Goal: Information Seeking & Learning: Learn about a topic

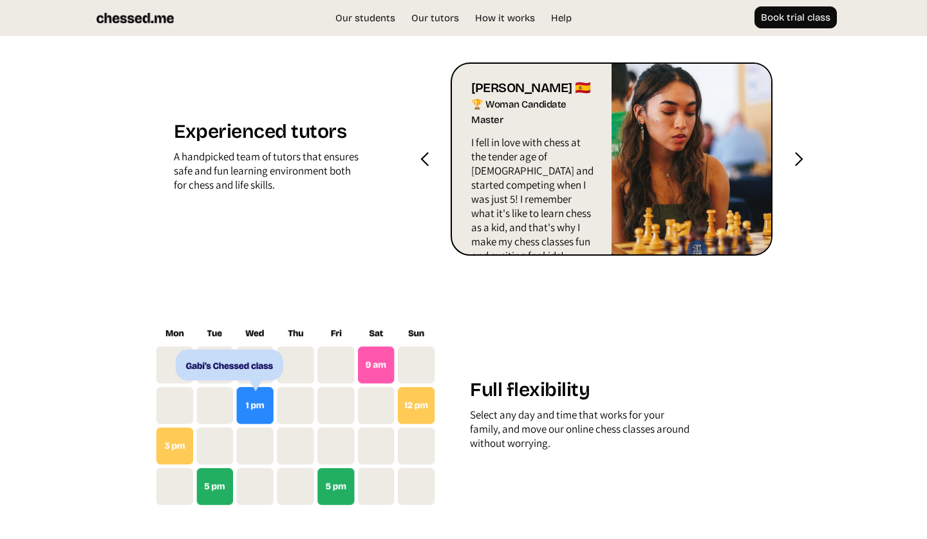
scroll to position [1384, 0]
click at [794, 162] on div at bounding box center [799, 159] width 16 height 16
click at [429, 162] on div at bounding box center [425, 159] width 16 height 16
click at [427, 157] on div at bounding box center [425, 159] width 16 height 16
click at [409, 156] on div at bounding box center [425, 158] width 52 height 193
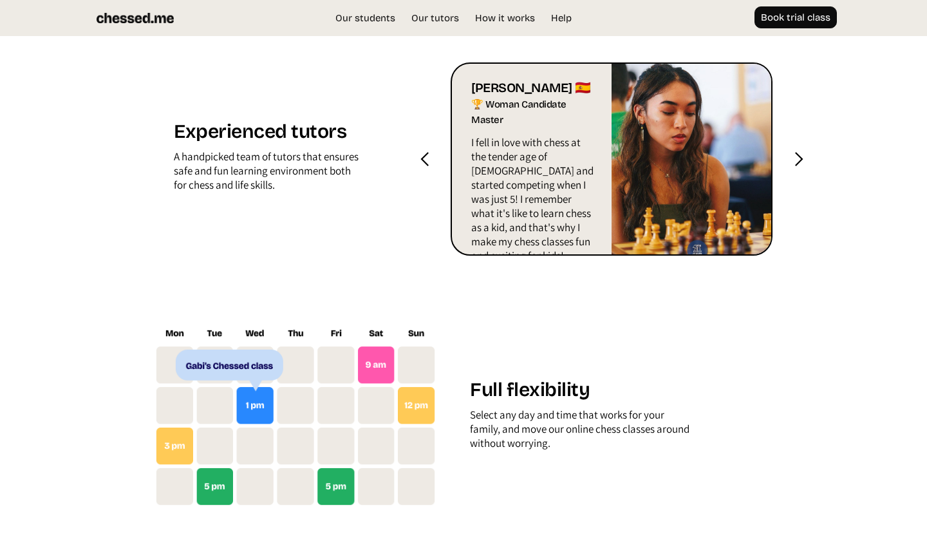
click at [422, 156] on div at bounding box center [425, 159] width 16 height 16
click at [424, 156] on div at bounding box center [425, 159] width 16 height 16
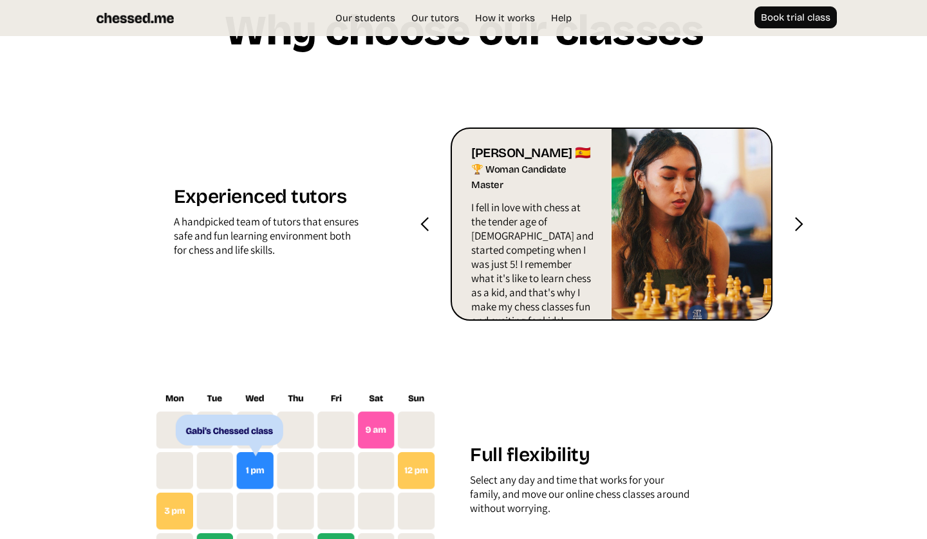
scroll to position [1172, 0]
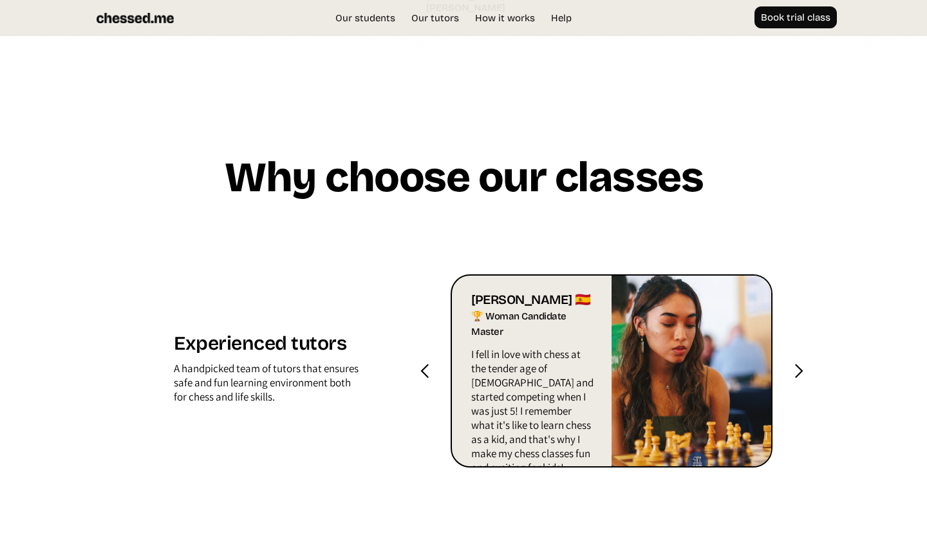
click at [807, 371] on div at bounding box center [799, 370] width 52 height 193
click at [794, 368] on div at bounding box center [799, 371] width 16 height 16
click at [433, 368] on div at bounding box center [425, 370] width 52 height 193
click at [424, 363] on div at bounding box center [425, 371] width 16 height 16
click at [419, 376] on div at bounding box center [425, 371] width 16 height 16
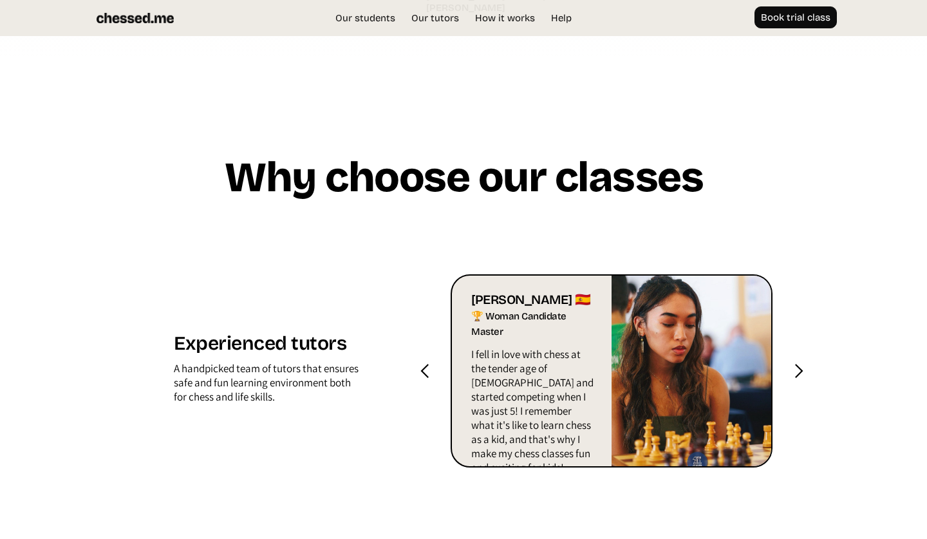
click at [418, 366] on div at bounding box center [425, 371] width 16 height 16
click at [419, 368] on div at bounding box center [425, 371] width 16 height 16
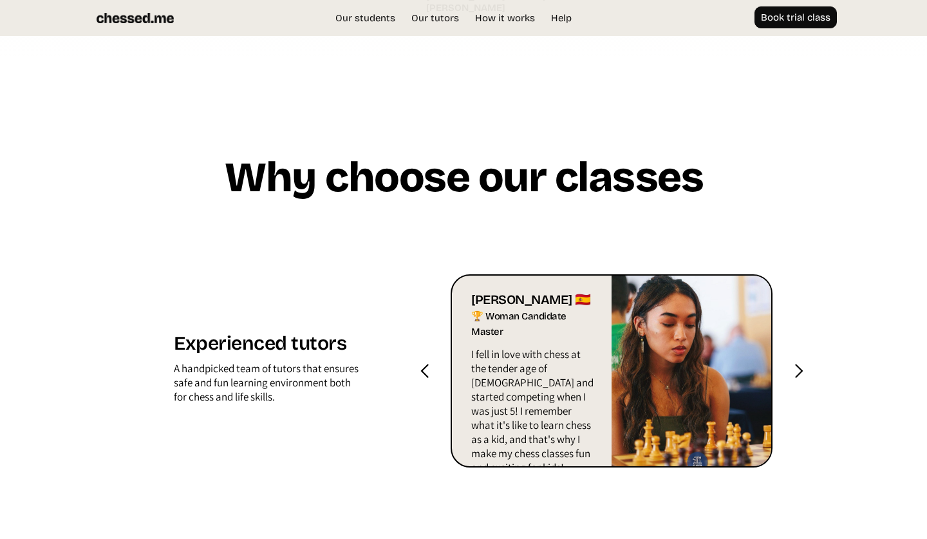
click at [419, 368] on div at bounding box center [425, 371] width 16 height 16
click at [814, 142] on section "Why choose our classes Experienced tutors A handpicked team of tutors that ensu…" at bounding box center [463, 538] width 927 height 959
click at [440, 371] on div at bounding box center [425, 370] width 52 height 193
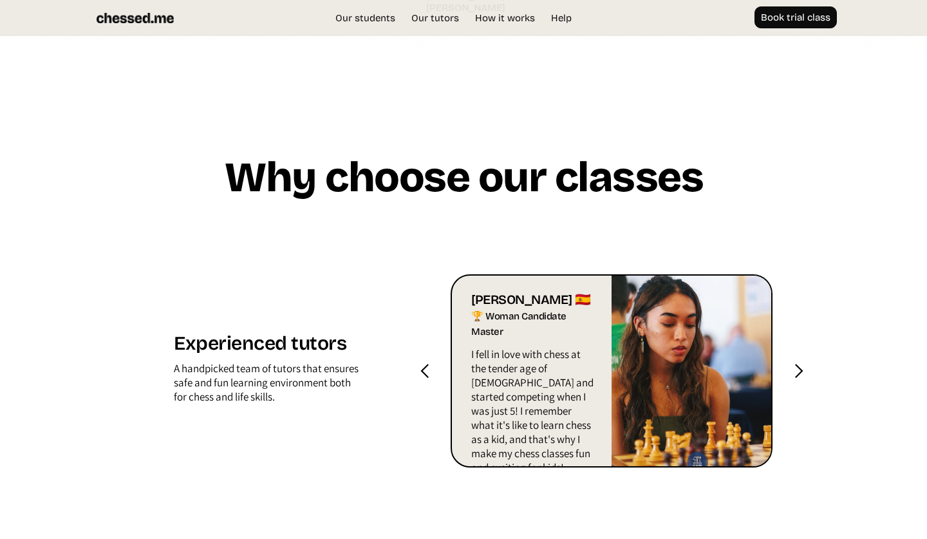
click at [422, 373] on div at bounding box center [425, 371] width 16 height 16
drag, startPoint x: 476, startPoint y: 332, endPoint x: 587, endPoint y: 334, distance: 111.4
click at [587, 334] on div "🏆 Woman Candidate Master" at bounding box center [533, 324] width 124 height 32
click at [646, 373] on img at bounding box center [692, 371] width 160 height 191
click at [497, 323] on div "🏆 Woman Candidate Master" at bounding box center [533, 324] width 124 height 32
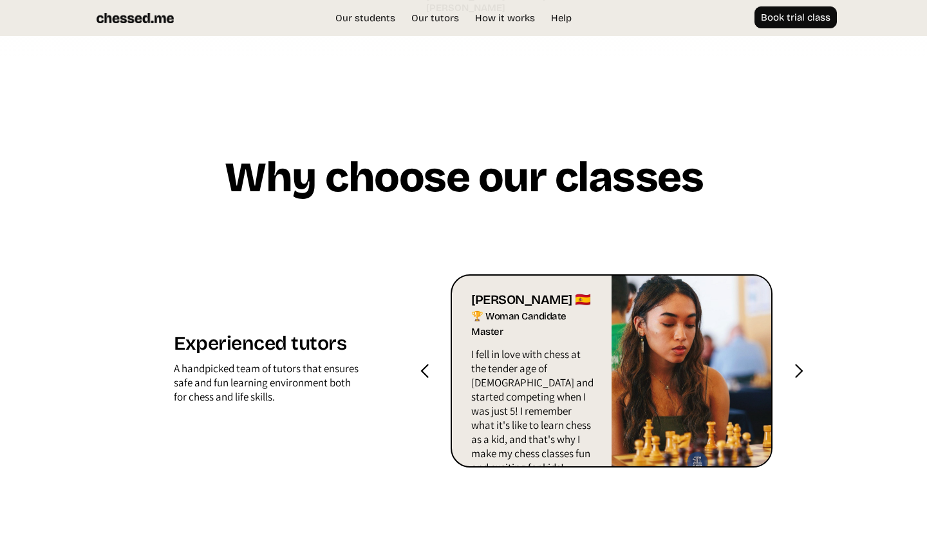
click at [800, 373] on div at bounding box center [799, 371] width 16 height 16
click at [800, 372] on div at bounding box center [799, 371] width 16 height 16
click at [427, 368] on div at bounding box center [425, 371] width 16 height 16
